Goal: Find specific page/section: Find specific page/section

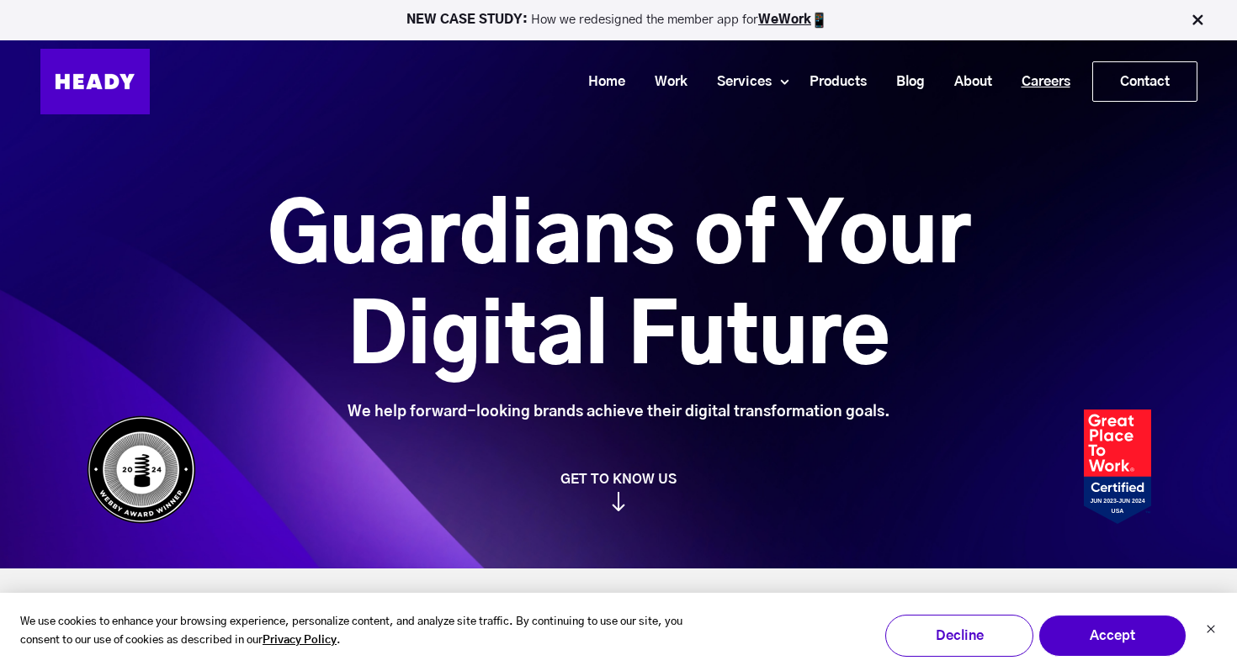
click at [1040, 76] on link "Careers" at bounding box center [1039, 81] width 78 height 31
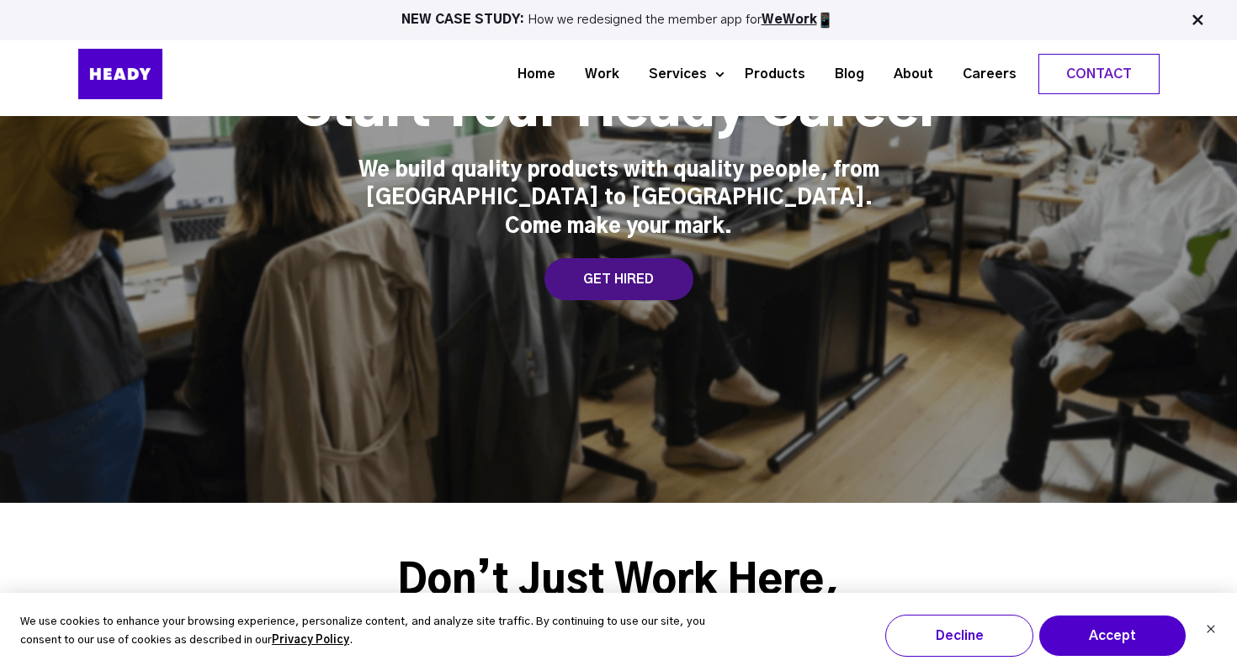
click at [617, 272] on div "GET HIRED" at bounding box center [618, 279] width 149 height 42
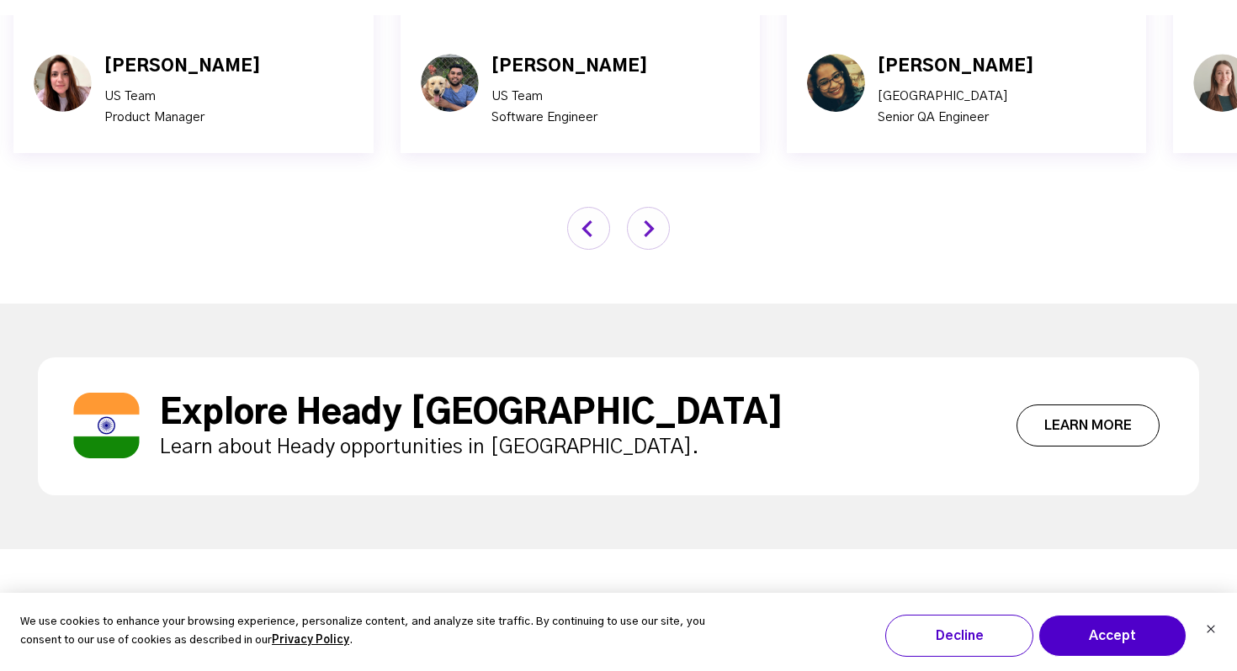
scroll to position [5893, 0]
